Goal: Use online tool/utility: Use online tool/utility

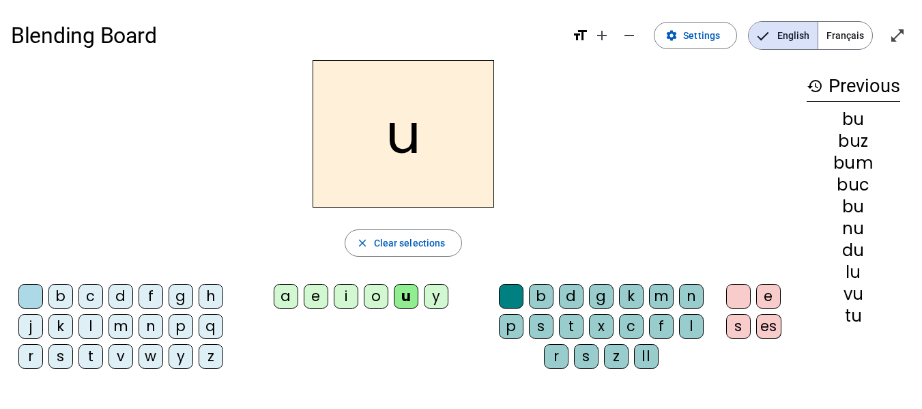
click at [57, 298] on div "b" at bounding box center [60, 296] width 25 height 25
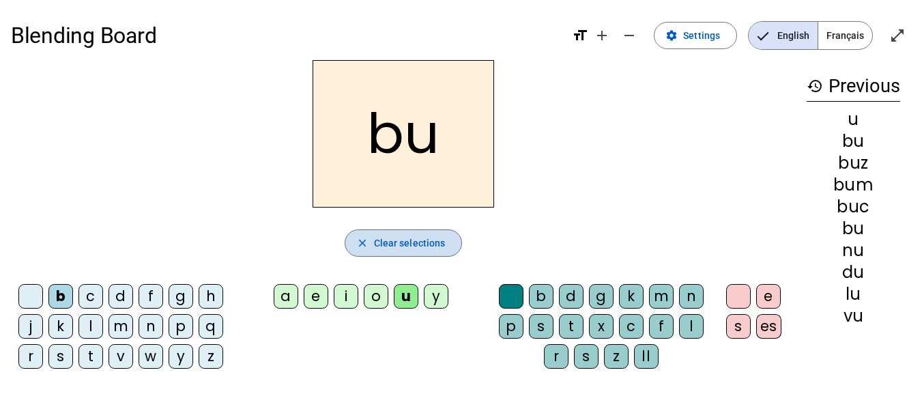
click at [408, 235] on span "Clear selections" at bounding box center [410, 243] width 72 height 16
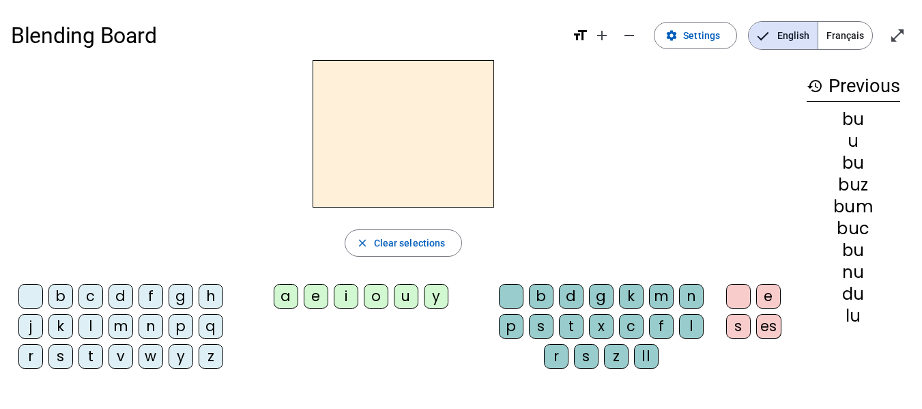
click at [59, 295] on div "b" at bounding box center [60, 296] width 25 height 25
click at [122, 327] on div "m" at bounding box center [121, 326] width 25 height 25
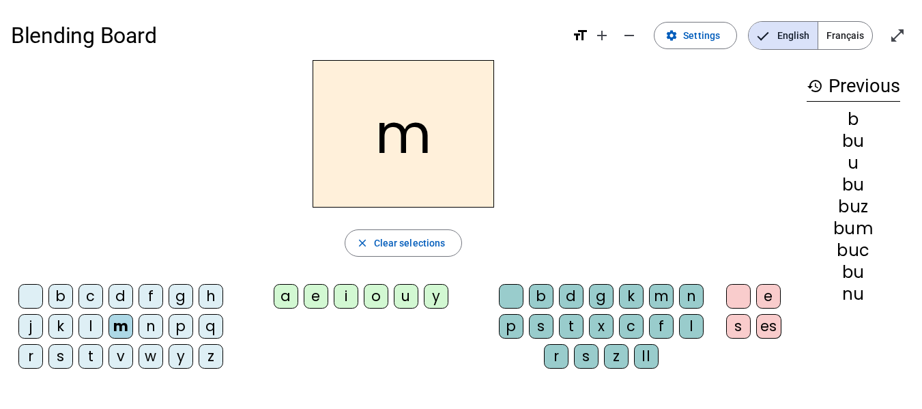
click at [126, 297] on div "d" at bounding box center [121, 296] width 25 height 25
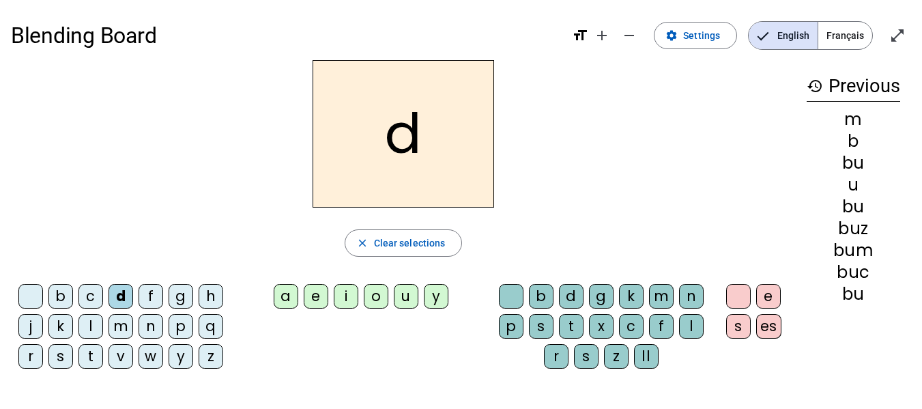
click at [159, 298] on div "f" at bounding box center [151, 296] width 25 height 25
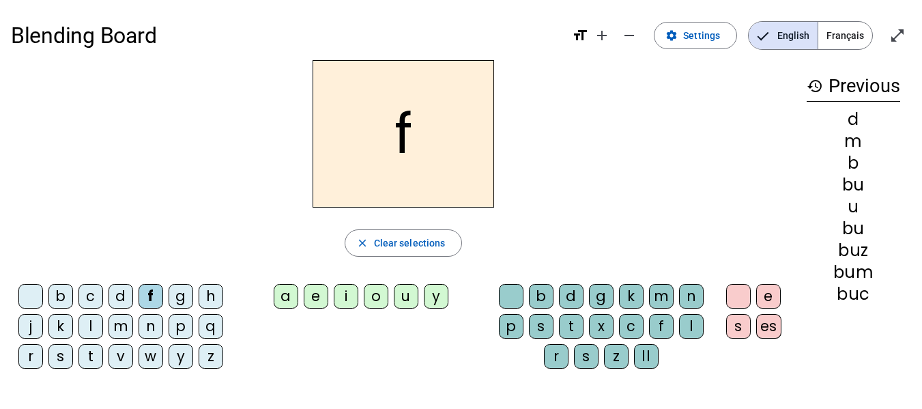
click at [89, 332] on div "l" at bounding box center [90, 326] width 25 height 25
click at [40, 329] on div "j" at bounding box center [30, 326] width 25 height 25
click at [242, 169] on div "j" at bounding box center [403, 133] width 785 height 147
click at [56, 299] on div "b" at bounding box center [60, 296] width 25 height 25
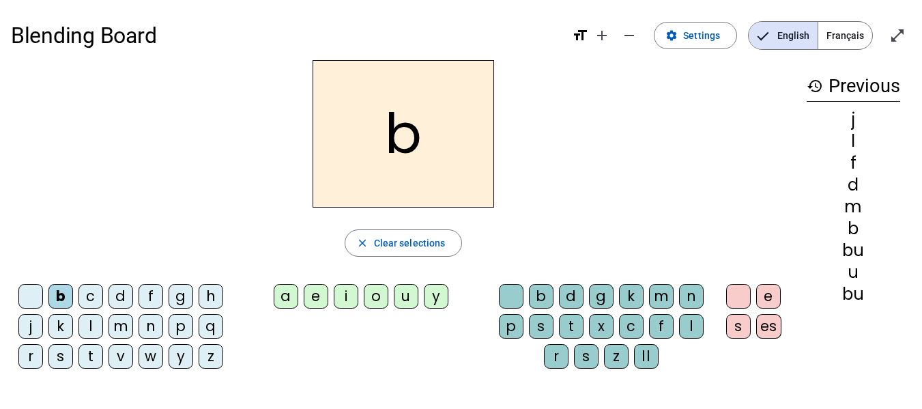
click at [126, 358] on div "v" at bounding box center [121, 356] width 25 height 25
click at [29, 330] on div "j" at bounding box center [30, 326] width 25 height 25
click at [236, 167] on div "j" at bounding box center [403, 133] width 785 height 147
